Goal: Information Seeking & Learning: Find specific page/section

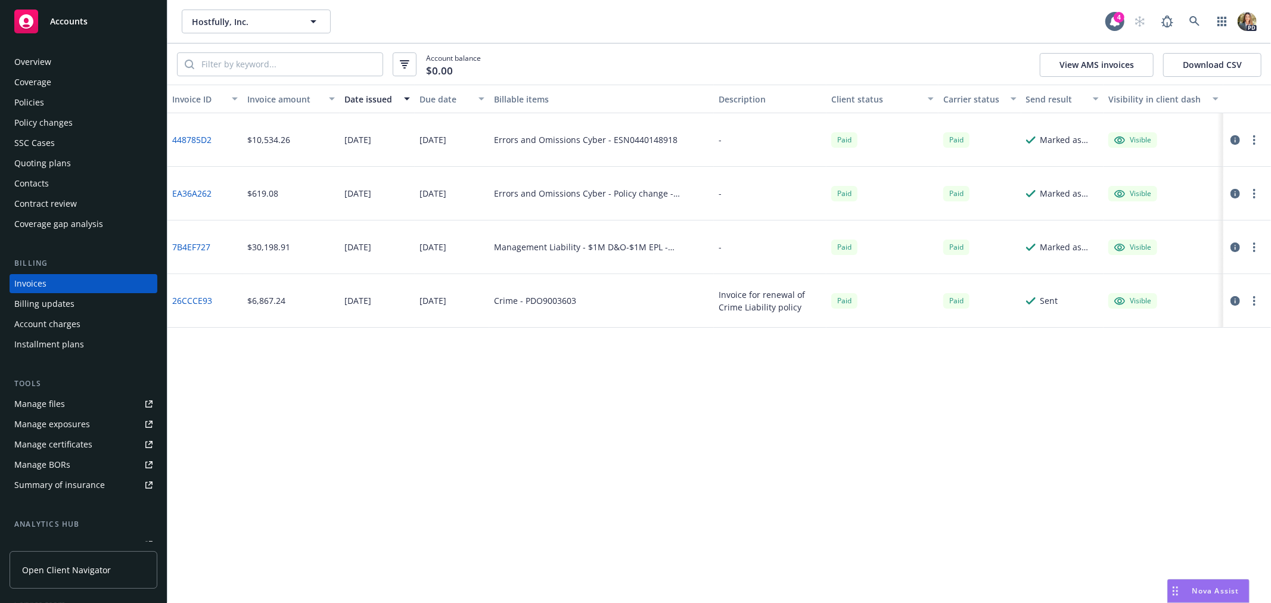
click at [66, 17] on span "Accounts" at bounding box center [69, 22] width 38 height 10
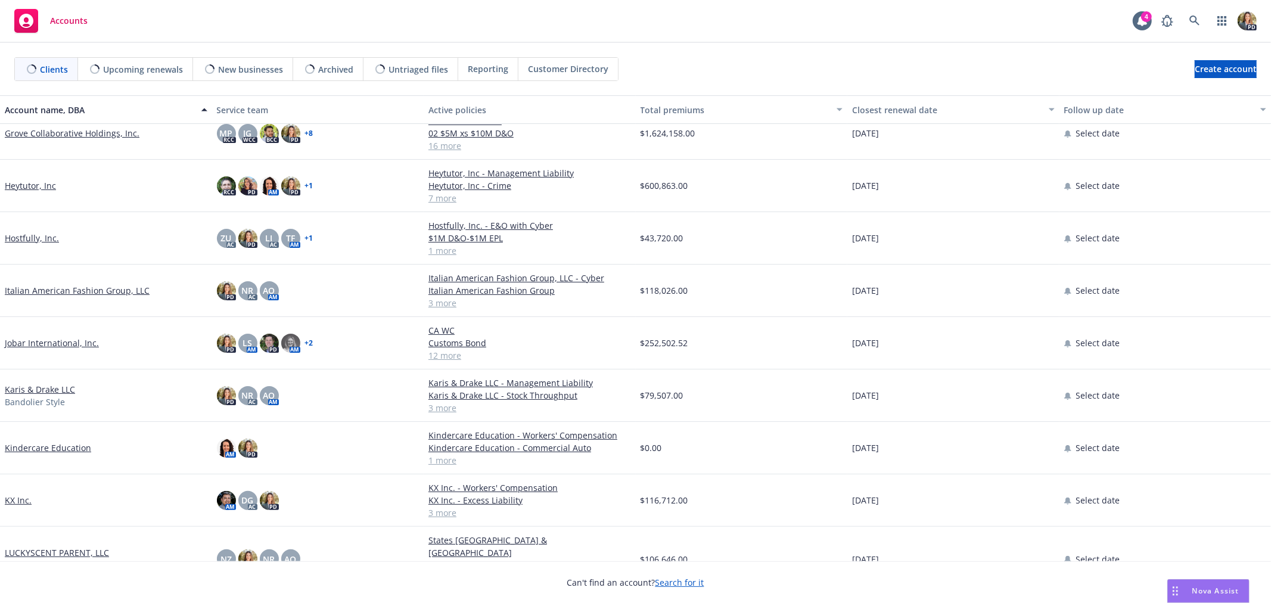
scroll to position [397, 0]
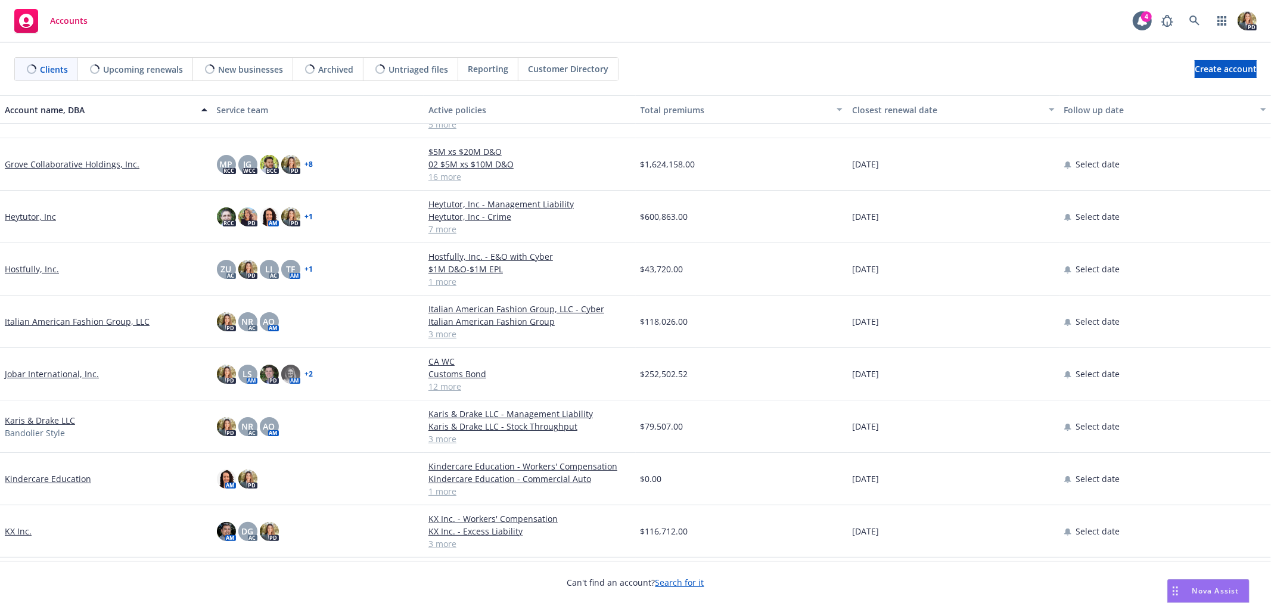
click at [42, 368] on link "Jobar International, Inc." at bounding box center [52, 374] width 94 height 13
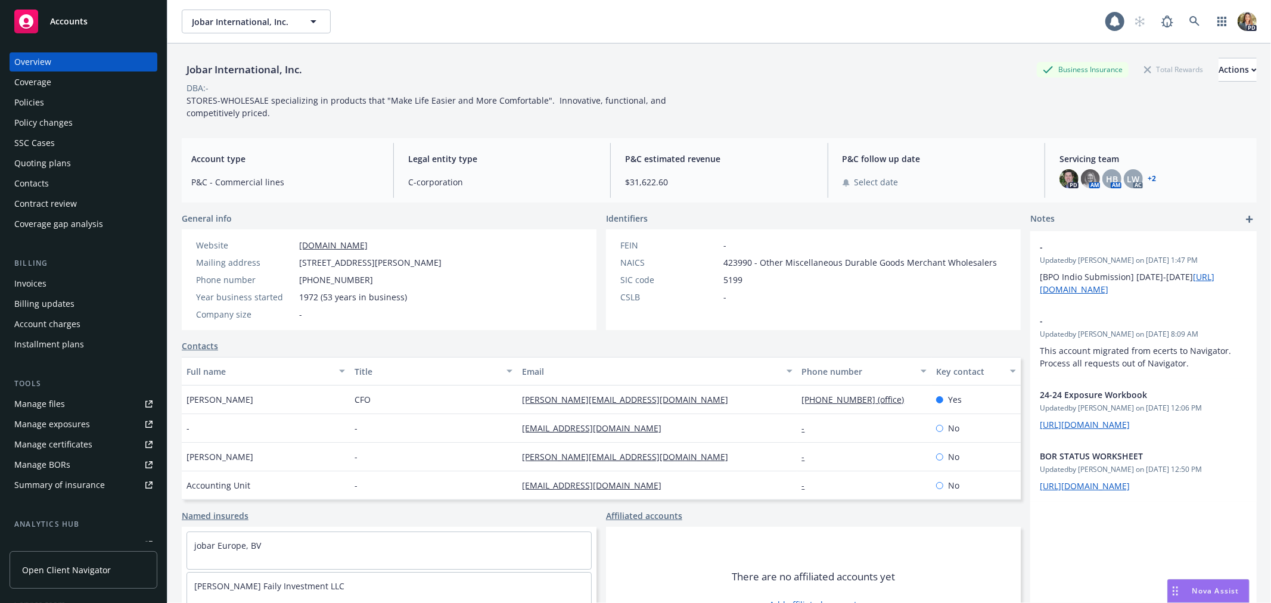
click at [83, 95] on div "Policies" at bounding box center [83, 102] width 138 height 19
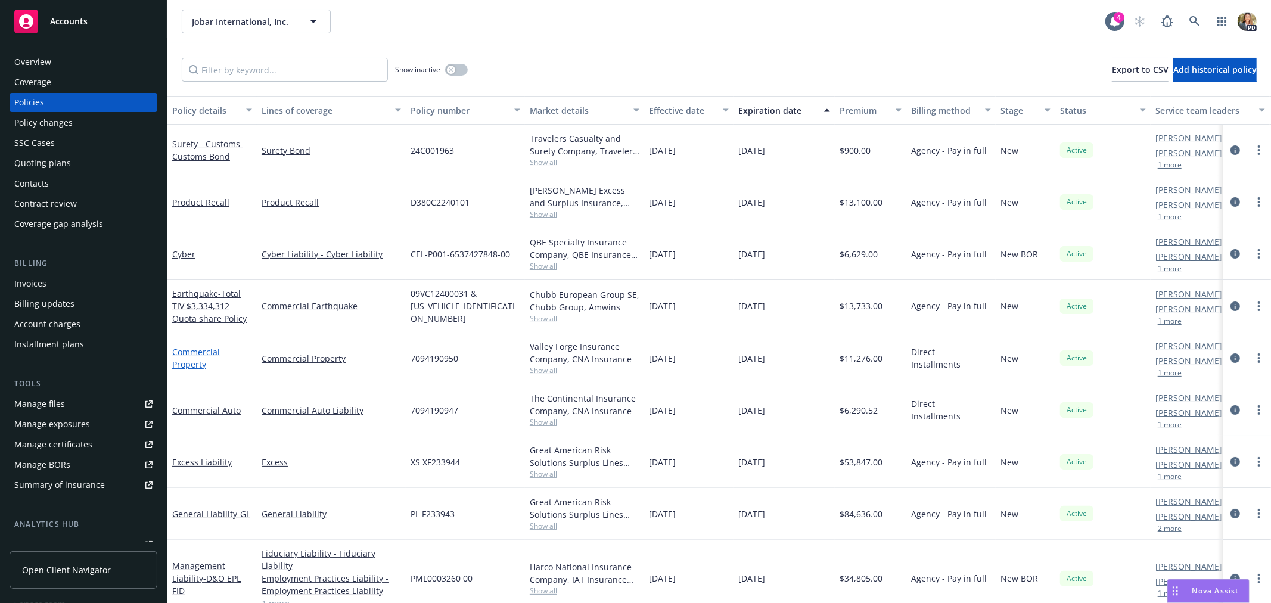
click at [197, 362] on link "Commercial Property" at bounding box center [196, 358] width 48 height 24
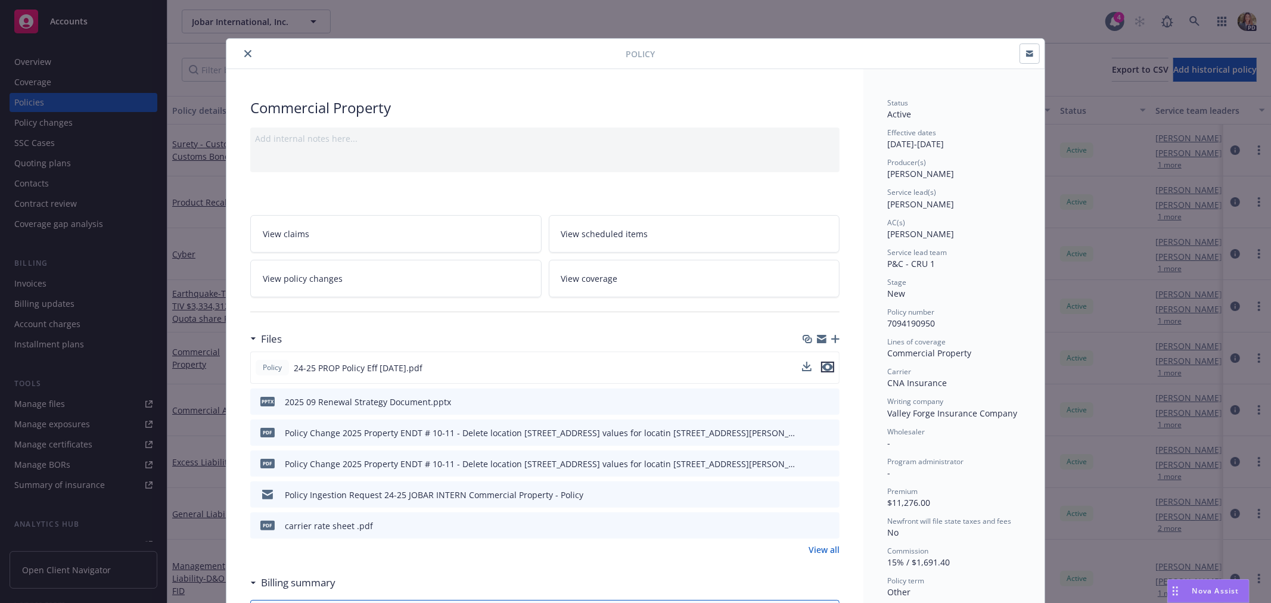
click at [822, 364] on icon "preview file" at bounding box center [827, 367] width 11 height 8
click at [181, 24] on div "Policy Commercial Property Add internal notes here... View claims View schedule…" at bounding box center [635, 301] width 1271 height 603
click at [245, 52] on icon "close" at bounding box center [247, 53] width 7 height 7
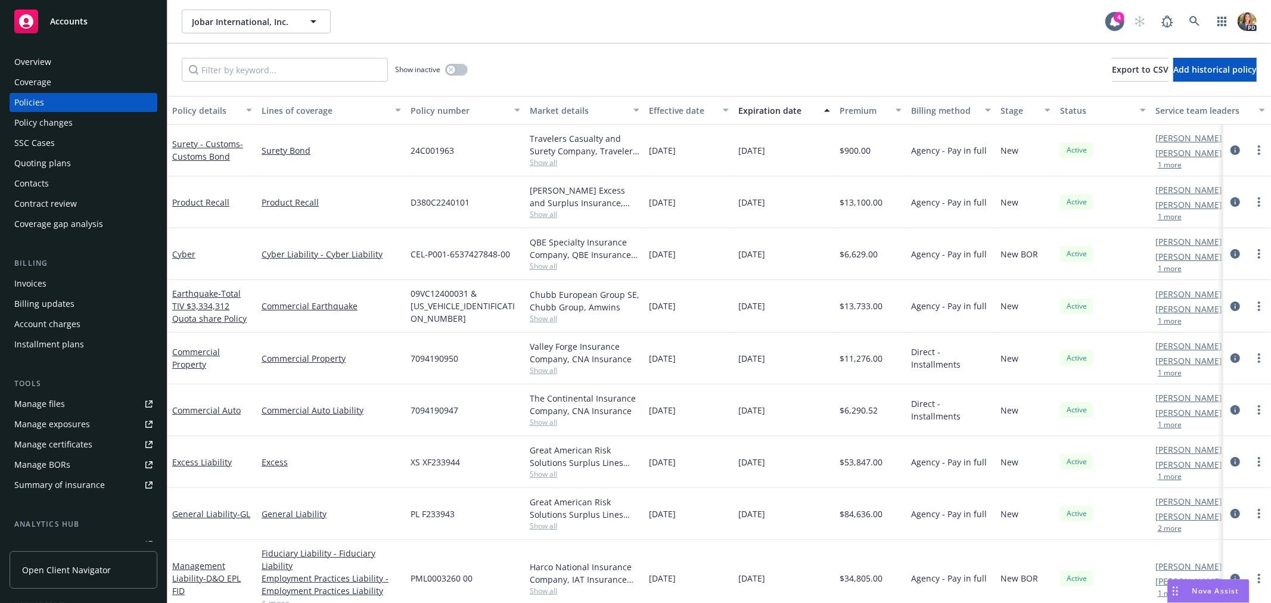
click at [82, 21] on span "Accounts" at bounding box center [69, 22] width 38 height 10
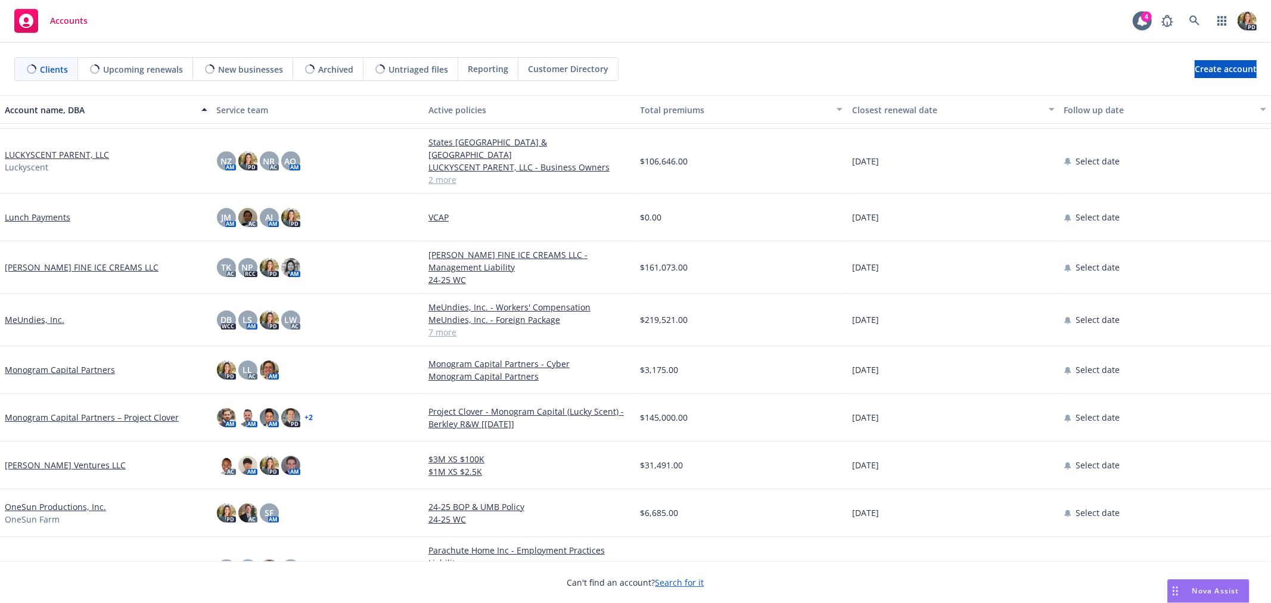
scroll to position [794, 0]
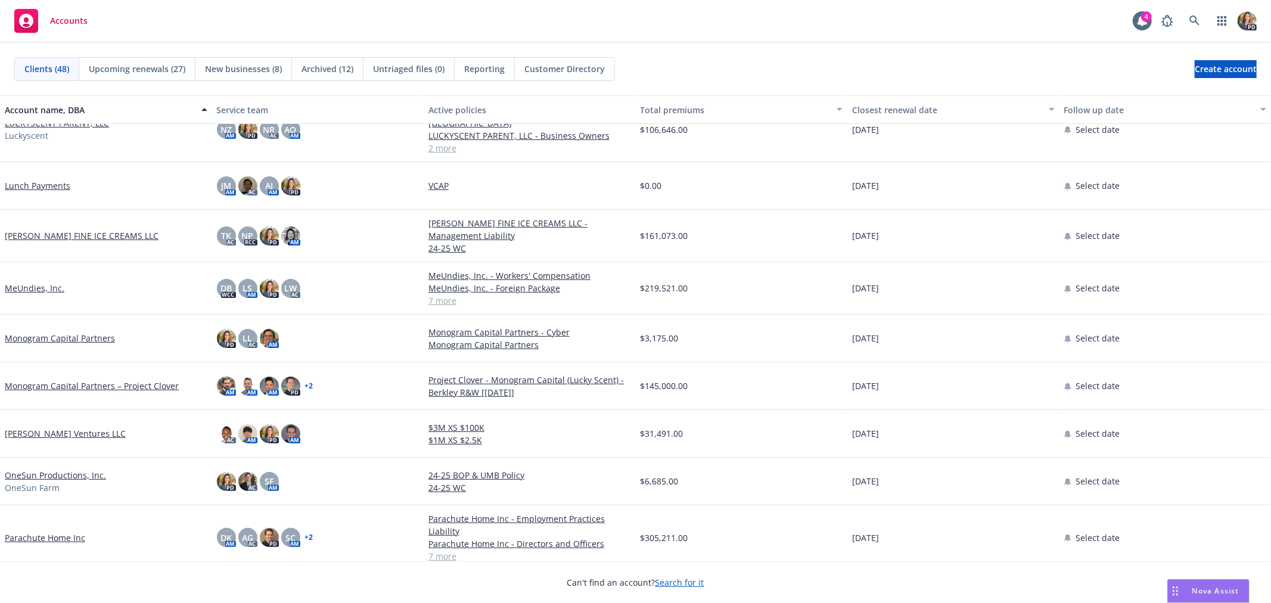
click at [39, 282] on link "MeUndies, Inc." at bounding box center [35, 288] width 60 height 13
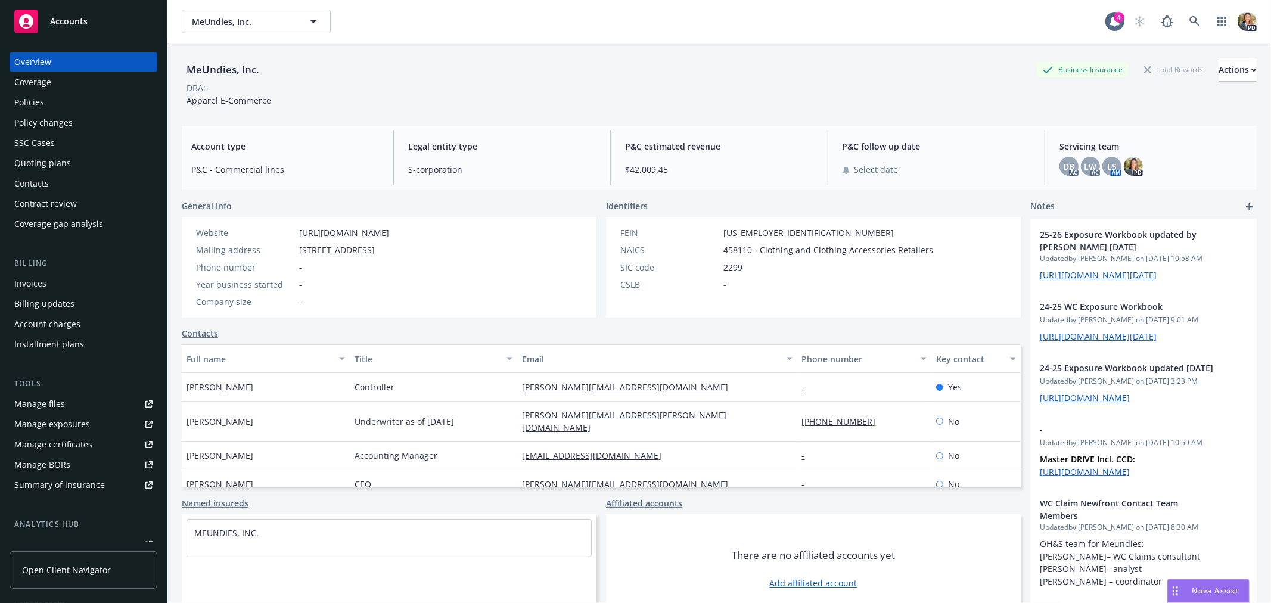
click at [67, 97] on div "Policies" at bounding box center [83, 102] width 138 height 19
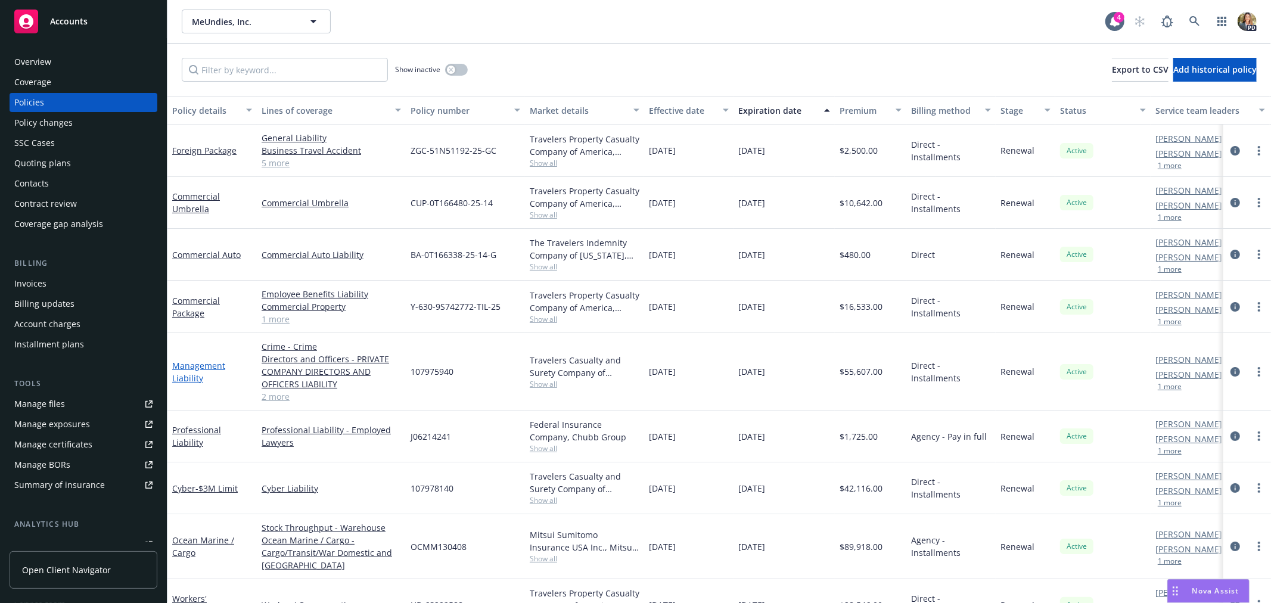
click at [186, 372] on link "Management Liability" at bounding box center [198, 372] width 53 height 24
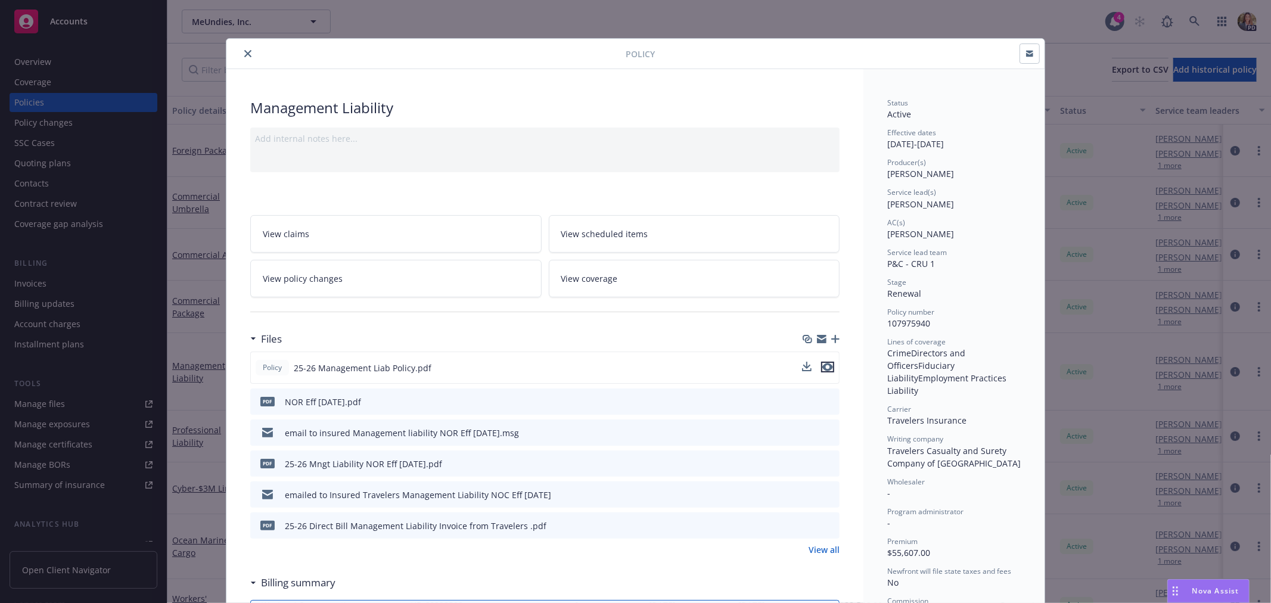
click at [822, 367] on icon "preview file" at bounding box center [827, 367] width 11 height 8
click at [241, 49] on button "close" at bounding box center [248, 53] width 14 height 14
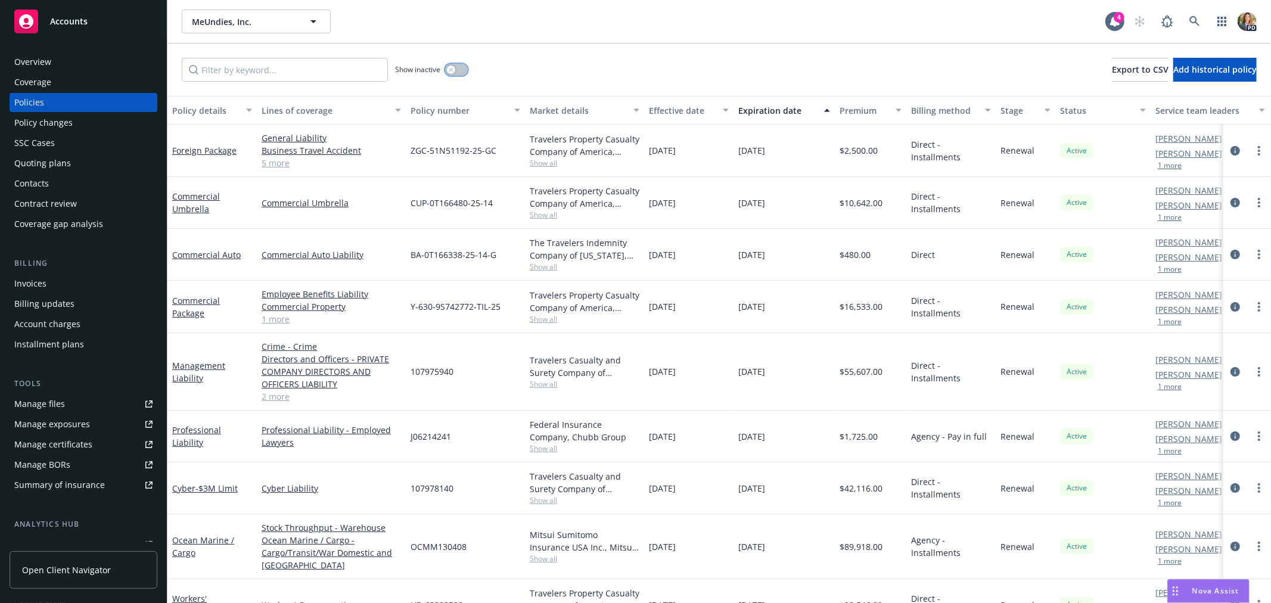
click at [451, 69] on icon "button" at bounding box center [451, 69] width 4 height 4
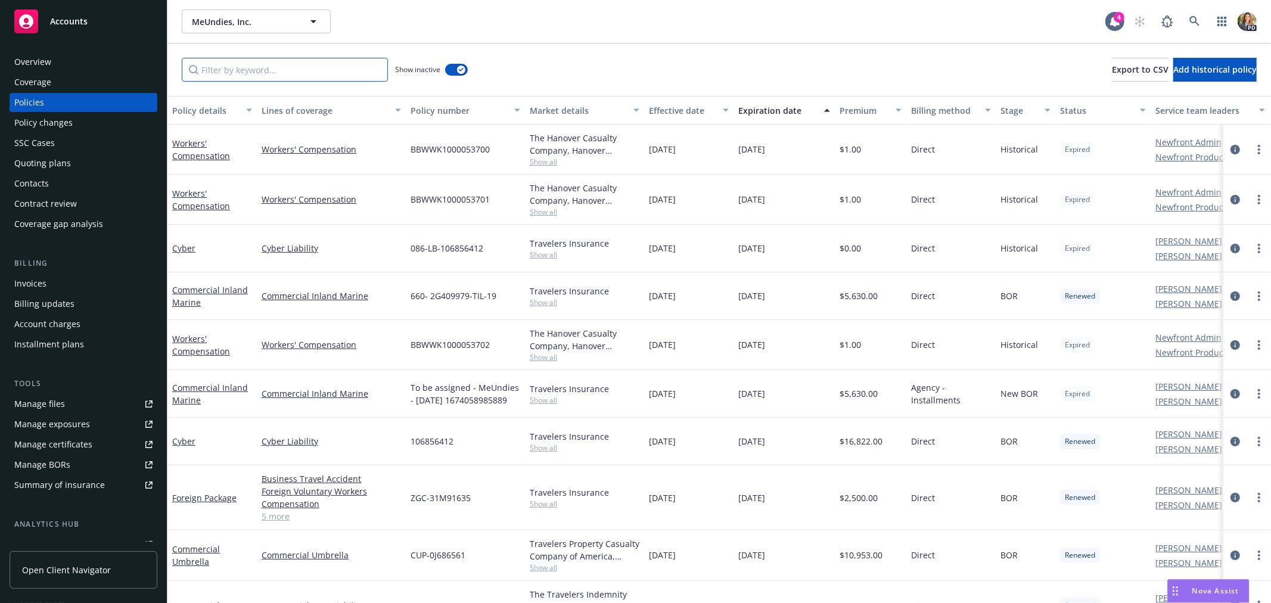
click at [318, 76] on input "Filter by keyword..." at bounding box center [285, 70] width 206 height 24
type input "management"
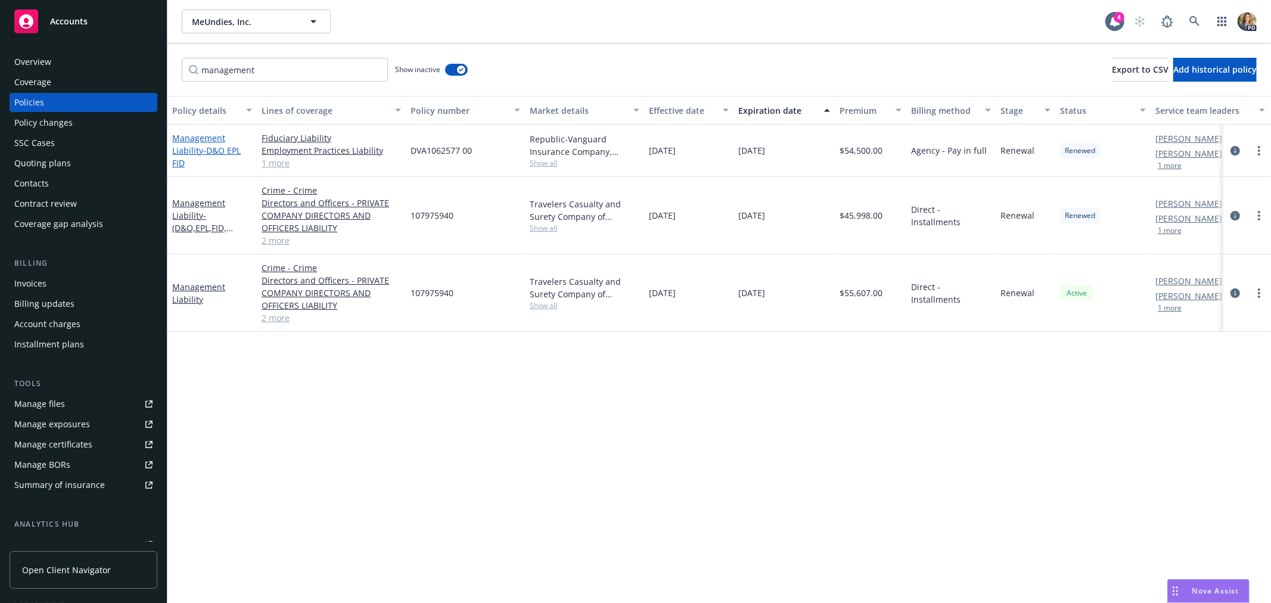
click at [216, 145] on span "- D&O EPL FID" at bounding box center [206, 157] width 69 height 24
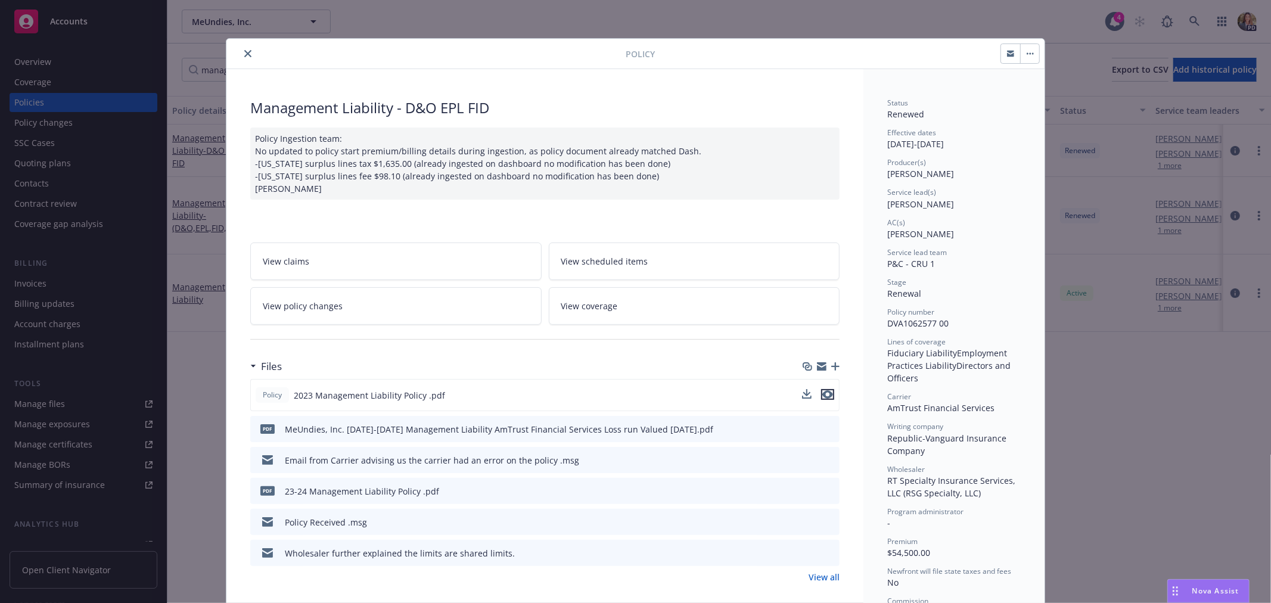
click at [825, 393] on icon "preview file" at bounding box center [827, 394] width 11 height 8
click at [241, 58] on button "close" at bounding box center [248, 53] width 14 height 14
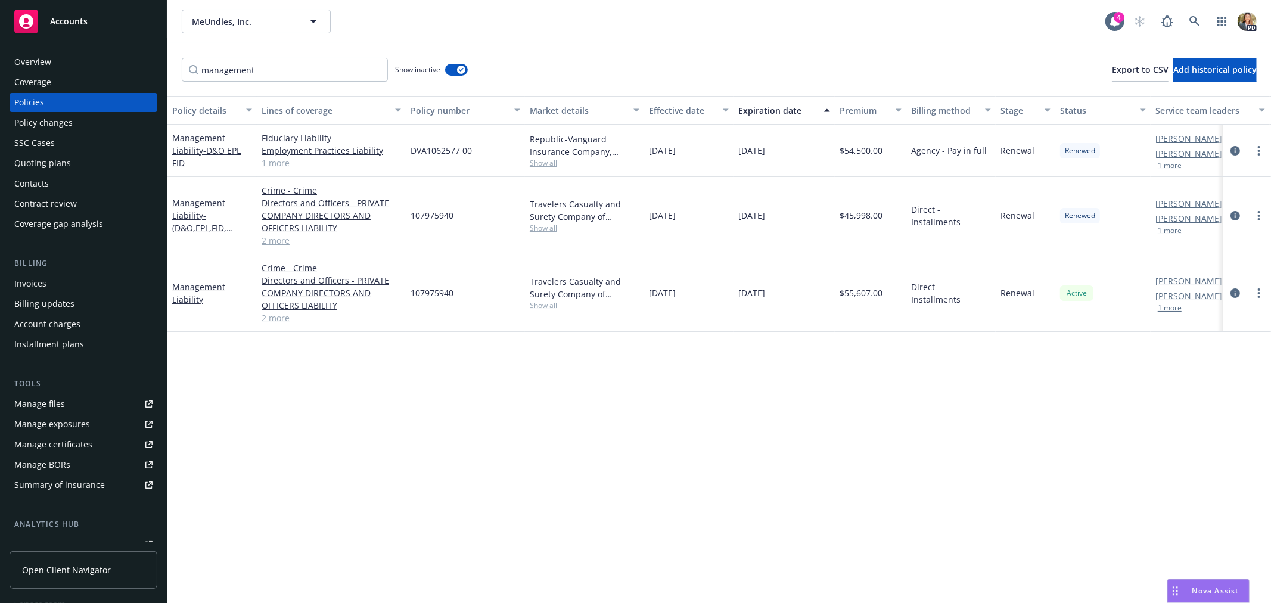
click at [94, 14] on div "Accounts" at bounding box center [83, 22] width 138 height 24
